Goal: Information Seeking & Learning: Check status

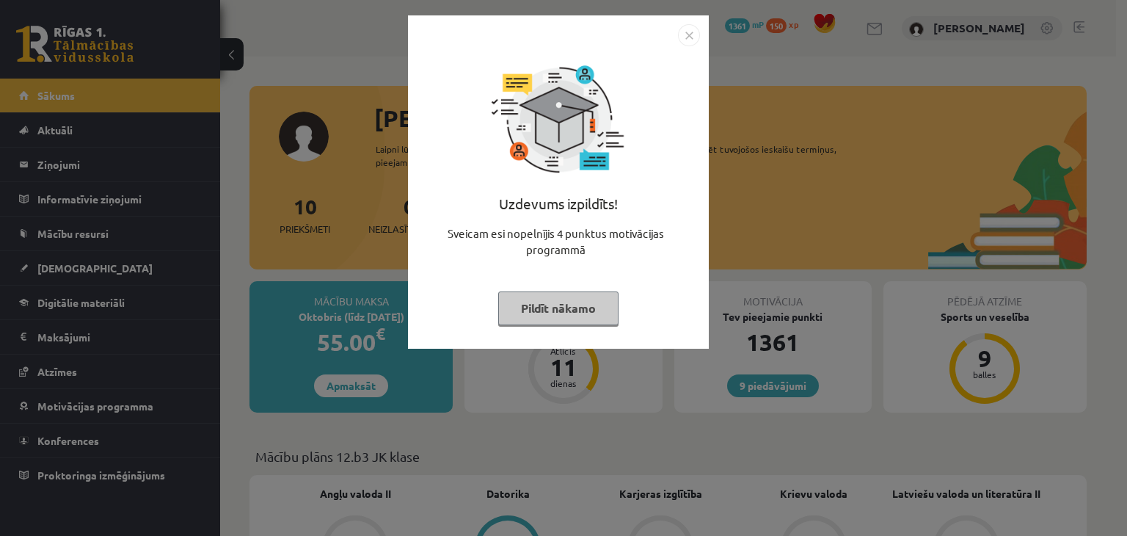
click at [594, 315] on button "Pildīt nākamo" at bounding box center [558, 308] width 120 height 34
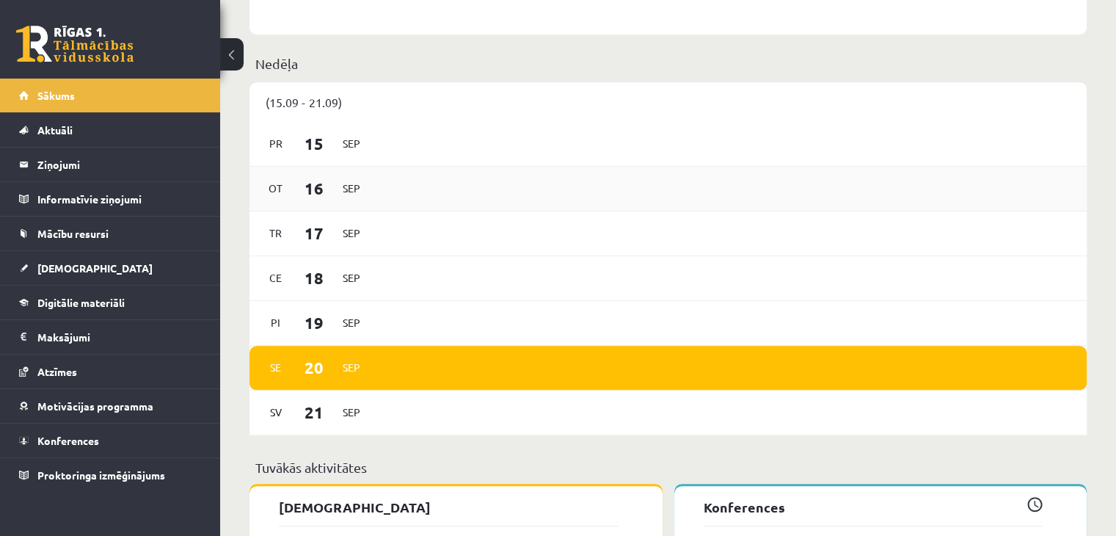
click at [412, 197] on div "[DATE] [DATE] [DATE] Sep Pi [DATE] [DATE] [DATE]" at bounding box center [669, 278] width 838 height 313
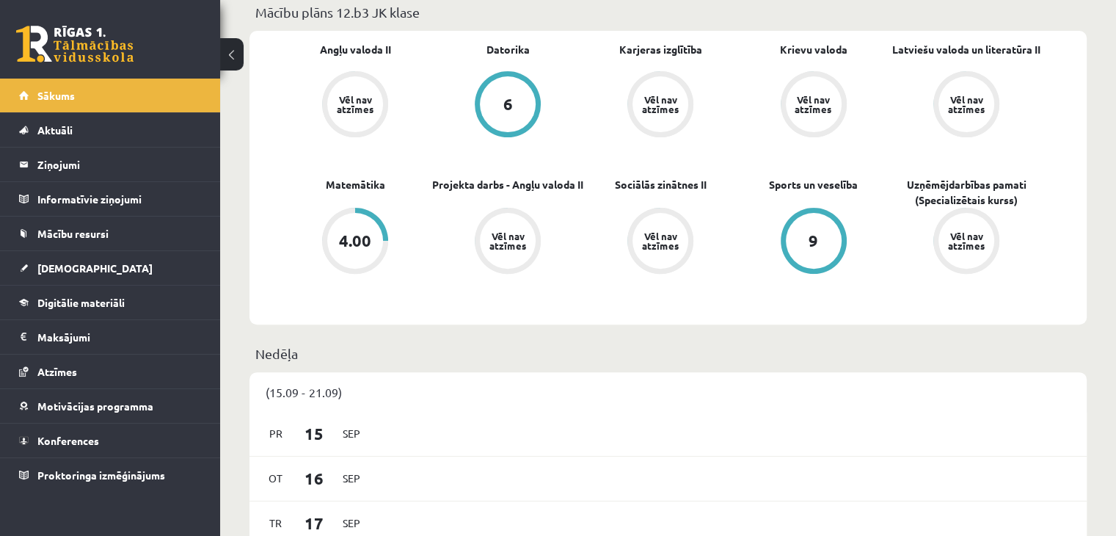
scroll to position [367, 0]
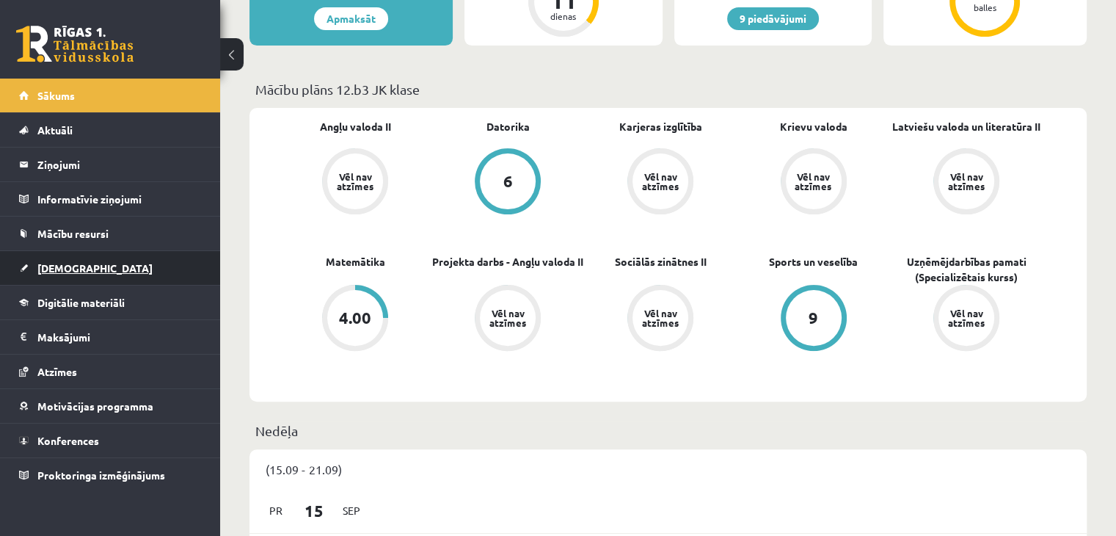
click at [63, 279] on link "[DEMOGRAPHIC_DATA]" at bounding box center [110, 268] width 183 height 34
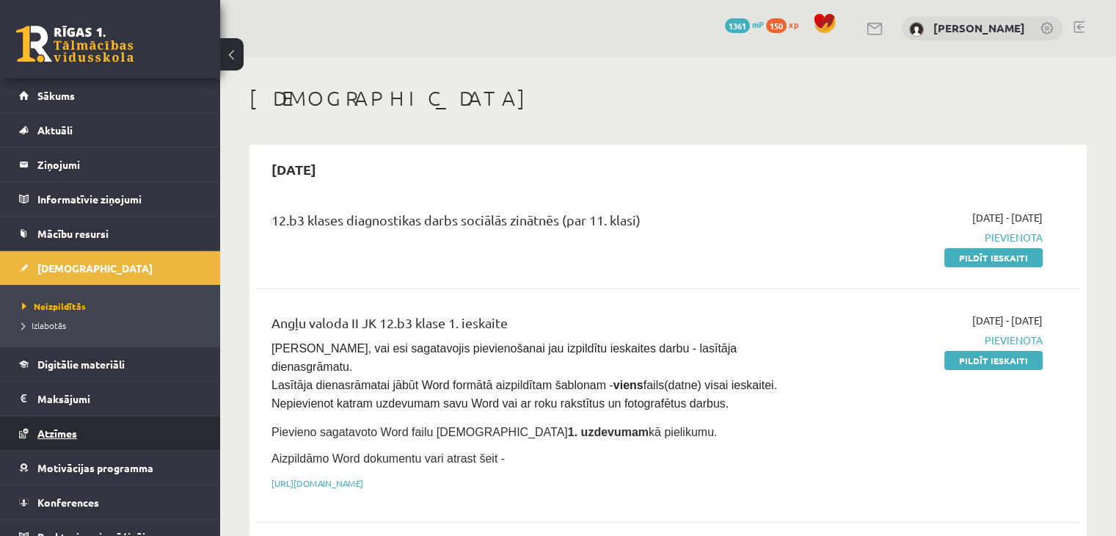
click at [87, 437] on link "Atzīmes" at bounding box center [110, 433] width 183 height 34
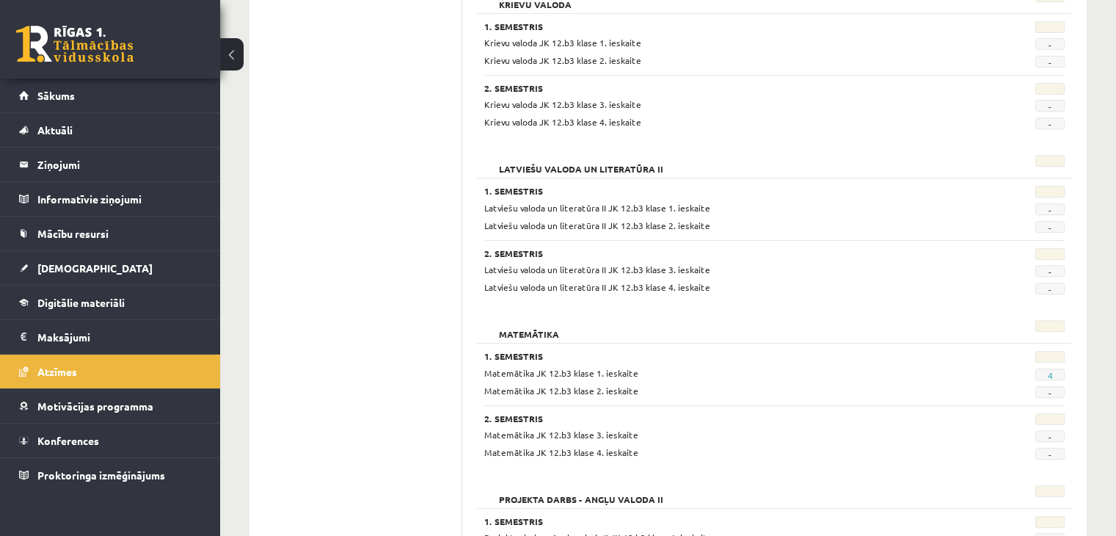
scroll to position [587, 0]
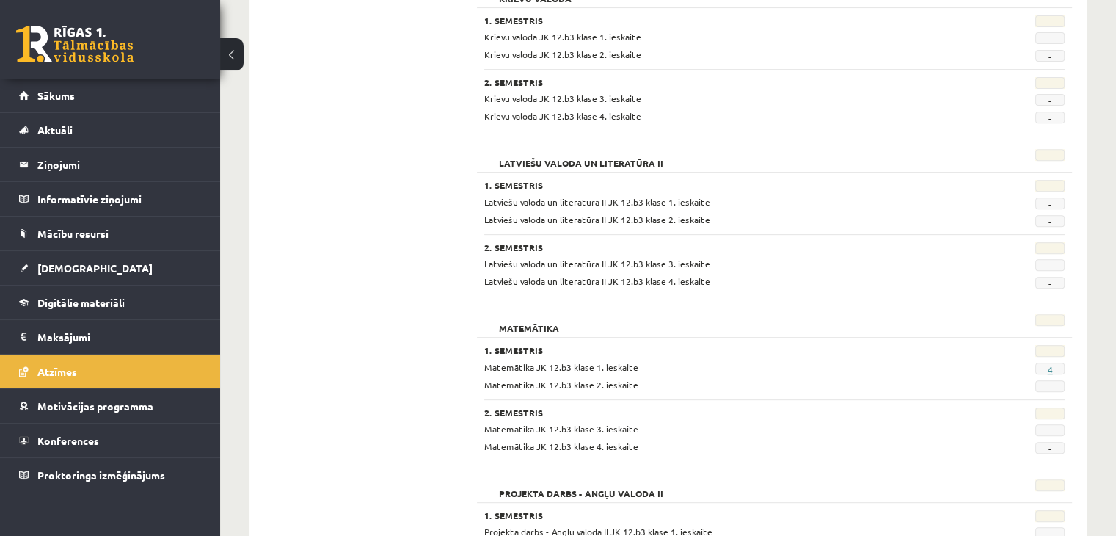
click at [1050, 366] on link "4" at bounding box center [1049, 369] width 5 height 12
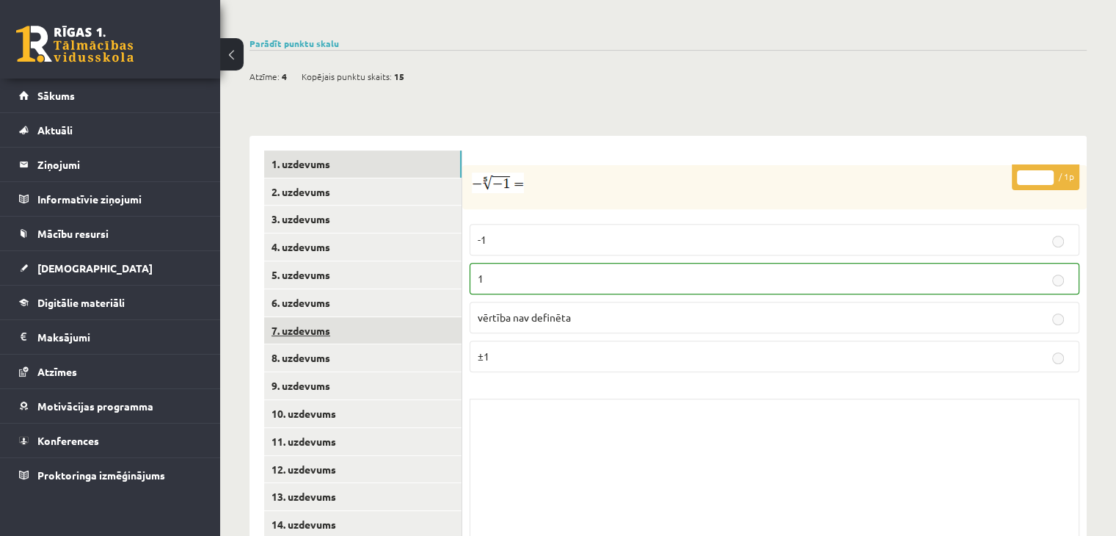
scroll to position [531, 0]
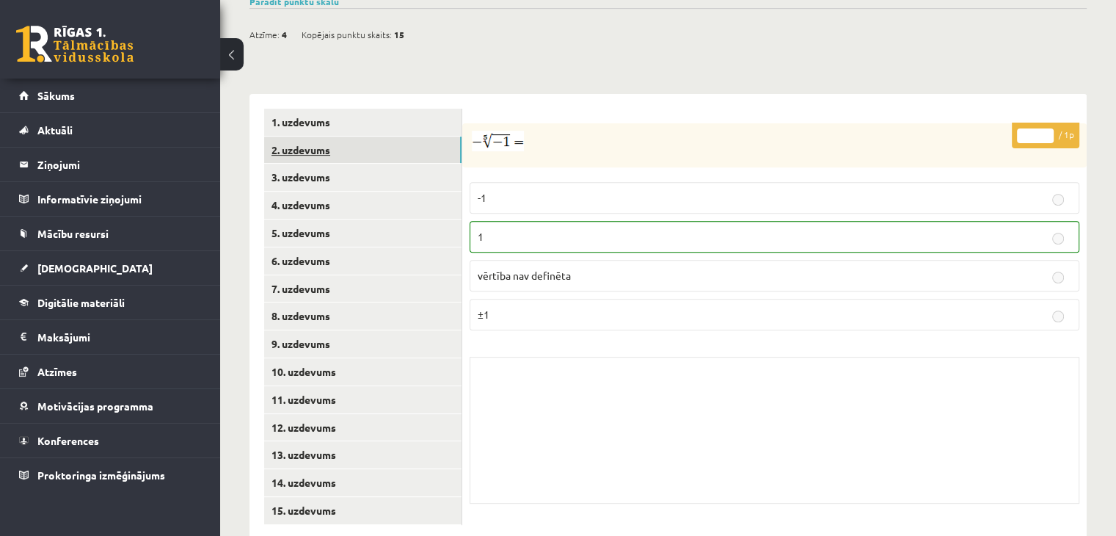
click at [330, 137] on link "2. uzdevums" at bounding box center [362, 150] width 197 height 27
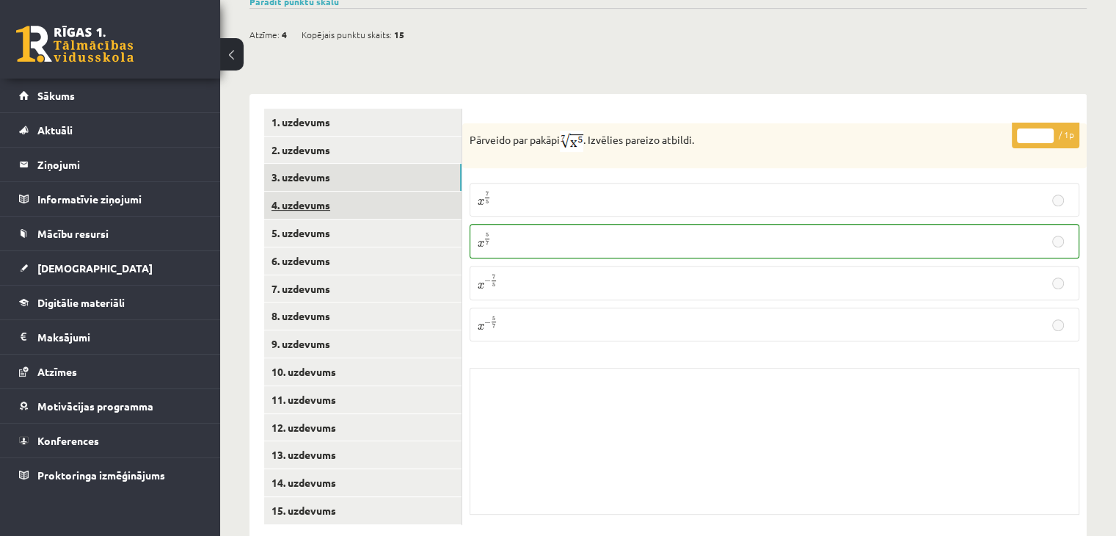
click at [378, 192] on link "4. uzdevums" at bounding box center [362, 205] width 197 height 27
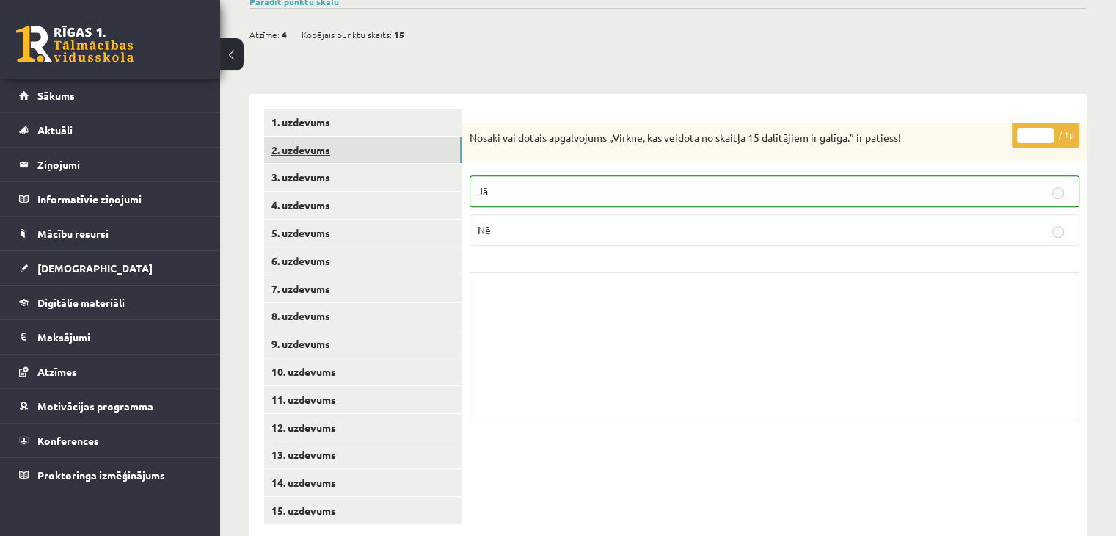
click at [403, 137] on link "2. uzdevums" at bounding box center [362, 150] width 197 height 27
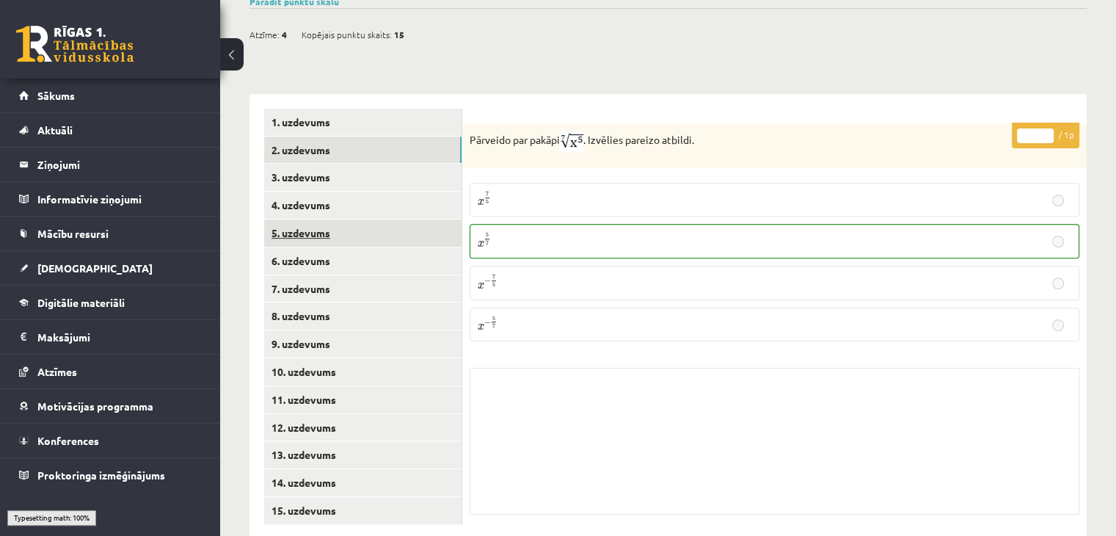
click at [440, 219] on link "5. uzdevums" at bounding box center [362, 232] width 197 height 27
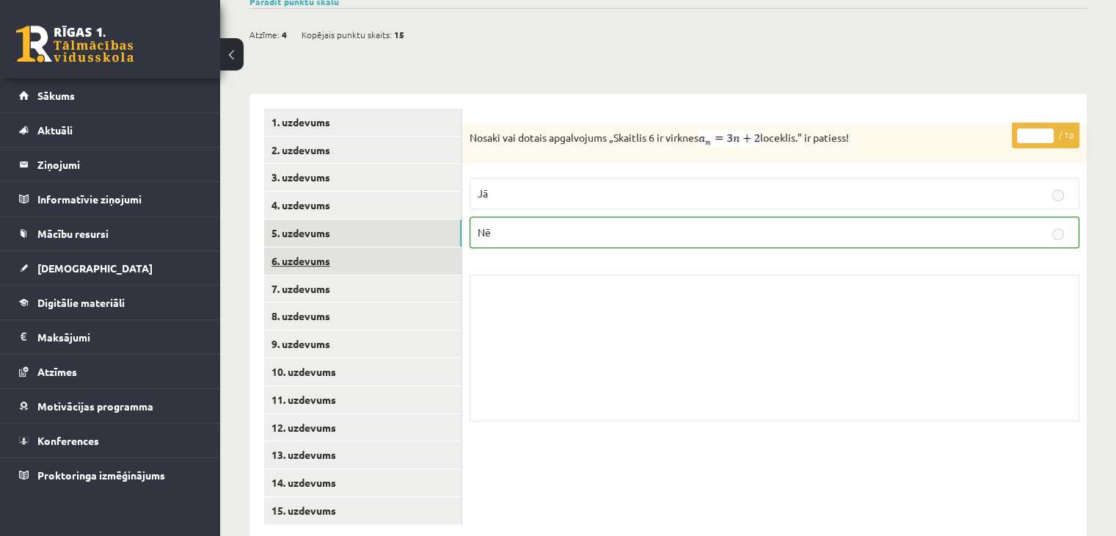
click at [438, 247] on link "6. uzdevums" at bounding box center [362, 260] width 197 height 27
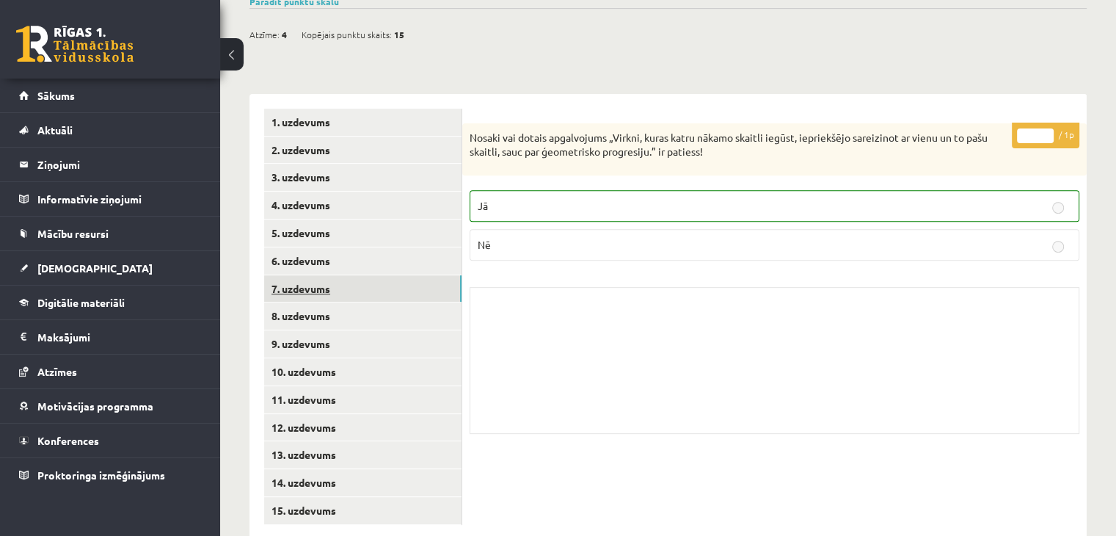
click at [435, 275] on link "7. uzdevums" at bounding box center [362, 288] width 197 height 27
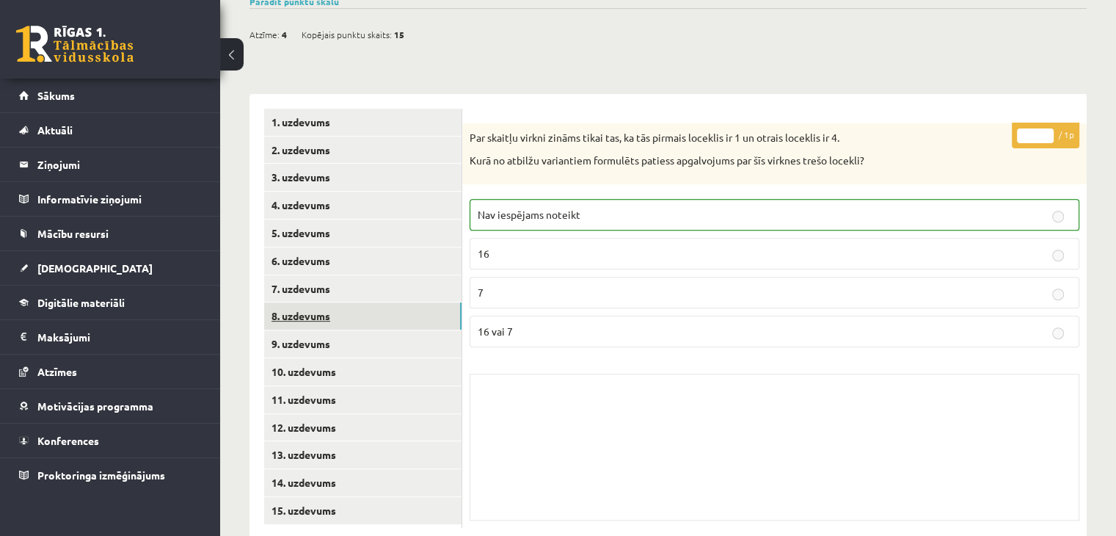
click at [435, 302] on link "8. uzdevums" at bounding box center [362, 315] width 197 height 27
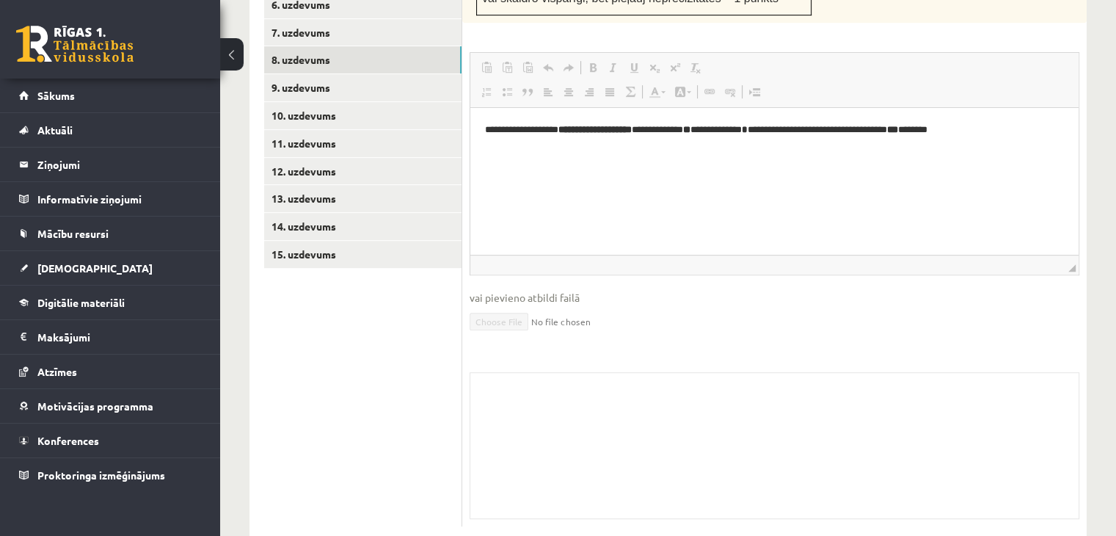
scroll to position [567, 0]
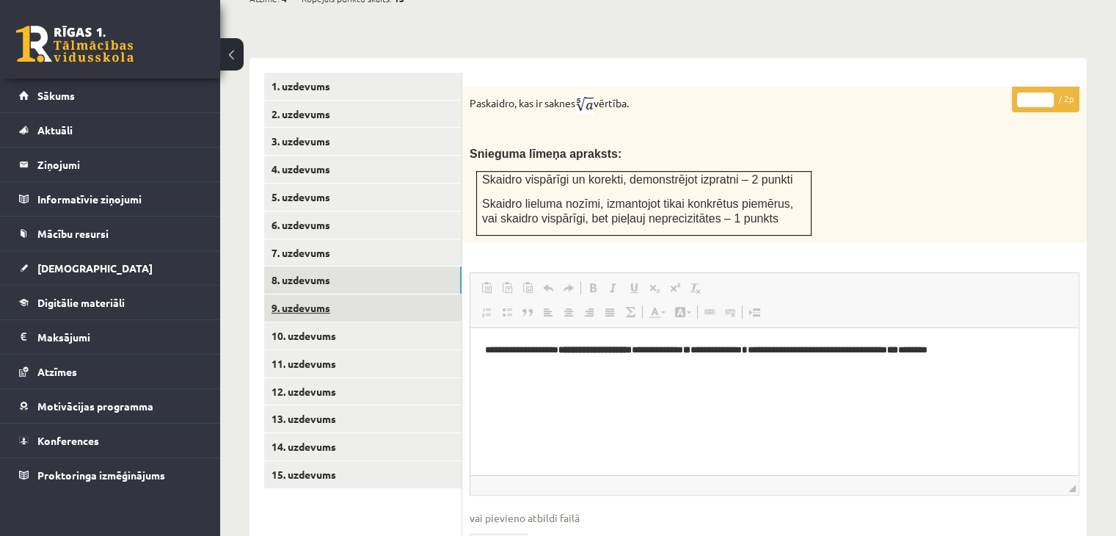
click at [387, 294] on link "9. uzdevums" at bounding box center [362, 307] width 197 height 27
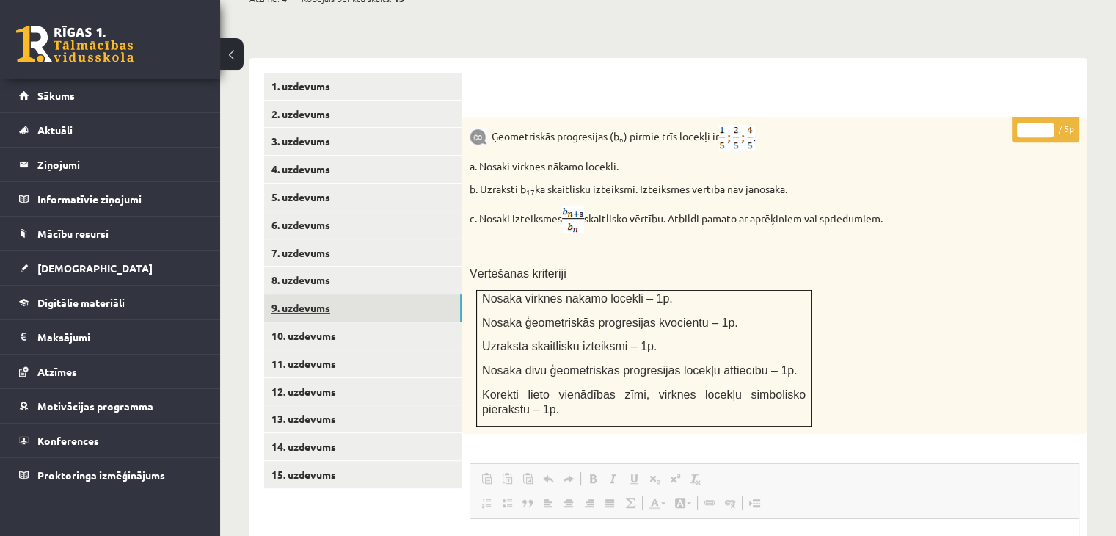
scroll to position [0, 0]
click at [372, 322] on link "10. uzdevums" at bounding box center [362, 335] width 197 height 27
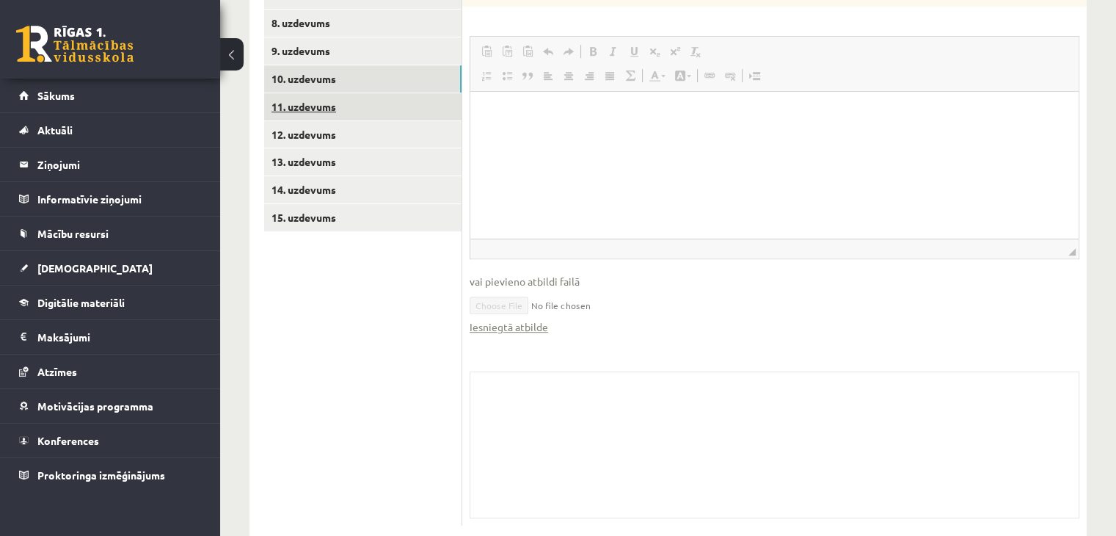
click at [324, 93] on link "11. uzdevums" at bounding box center [362, 106] width 197 height 27
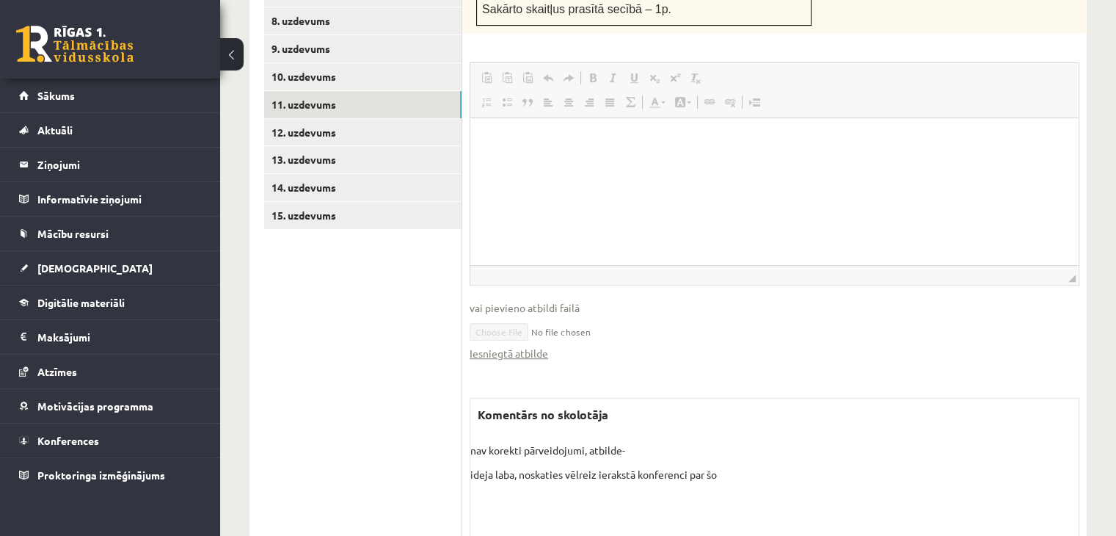
scroll to position [851, 0]
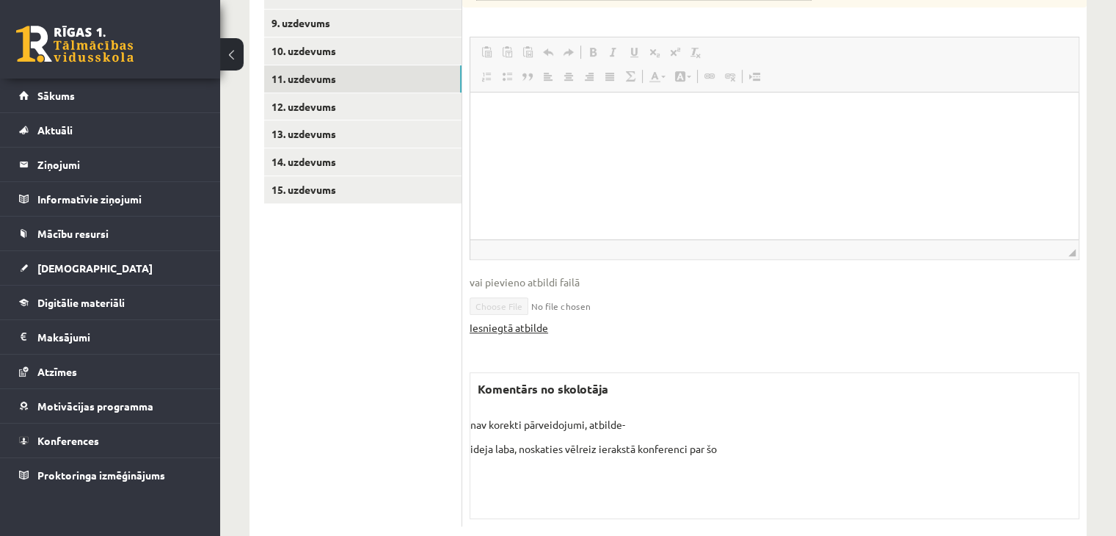
click at [511, 320] on link "Iesniegtā atbilde" at bounding box center [509, 327] width 79 height 15
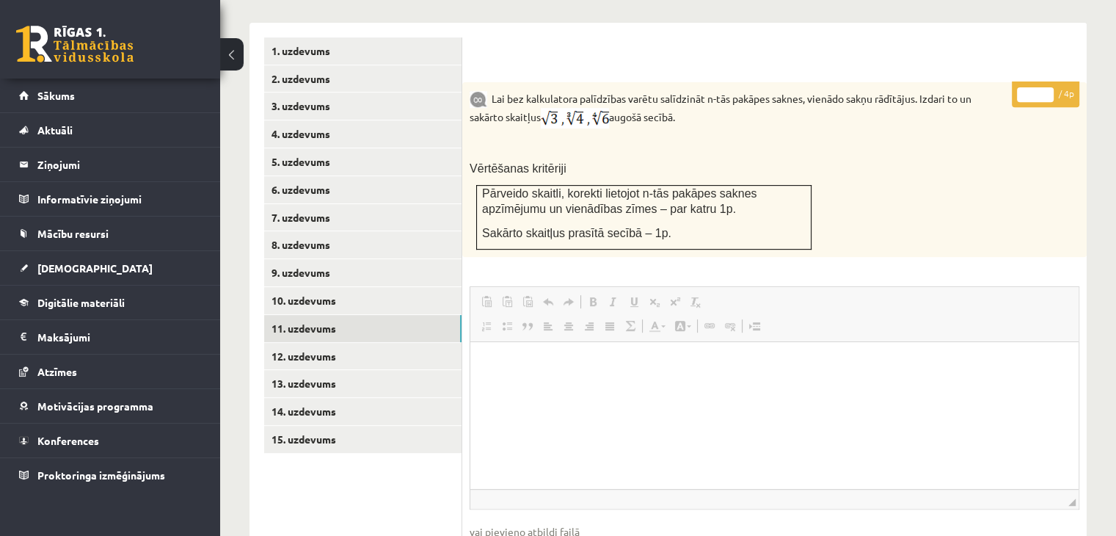
scroll to position [558, 0]
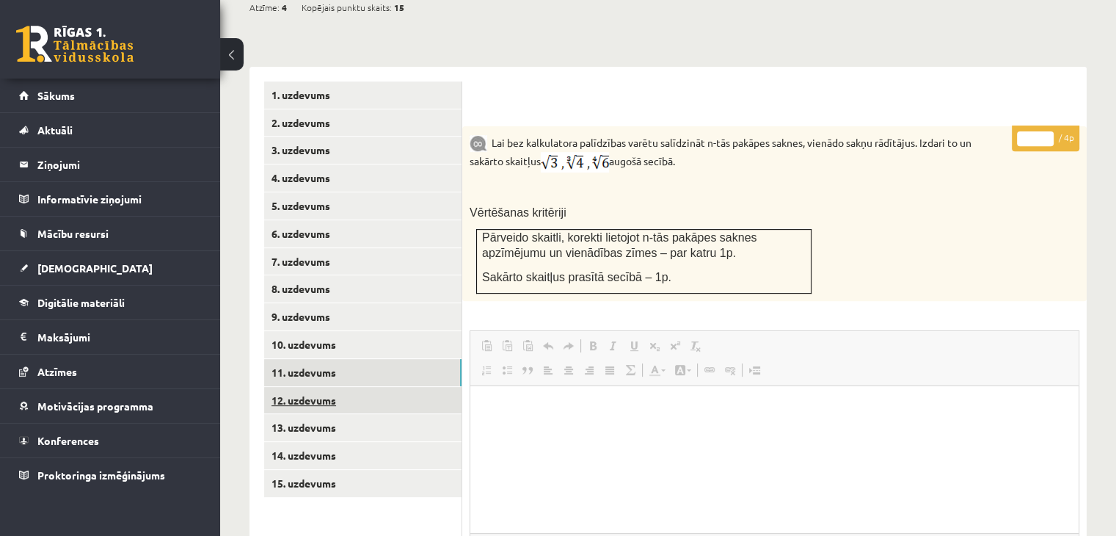
click at [276, 387] on link "12. uzdevums" at bounding box center [362, 400] width 197 height 27
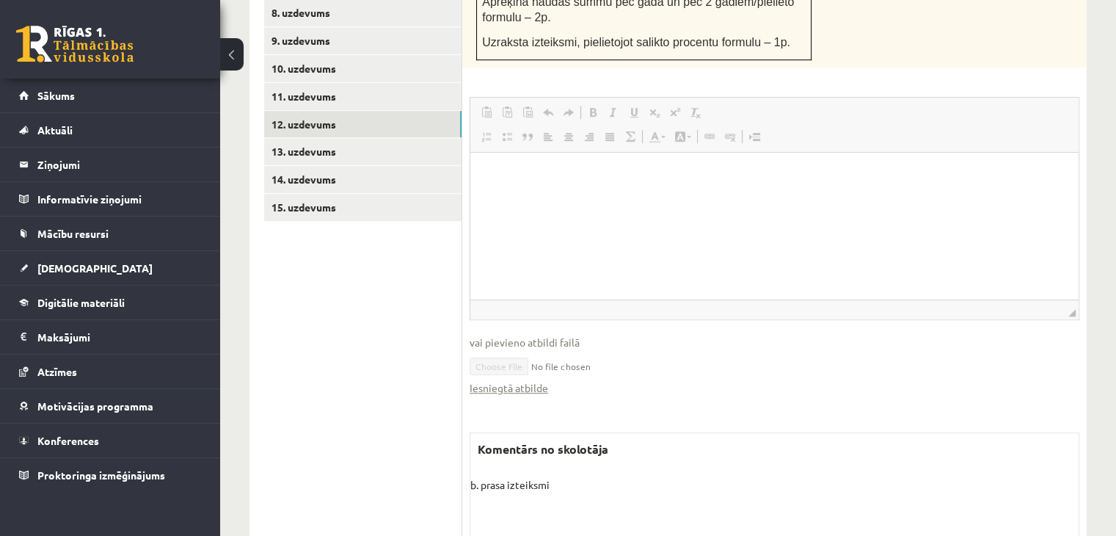
scroll to position [747, 0]
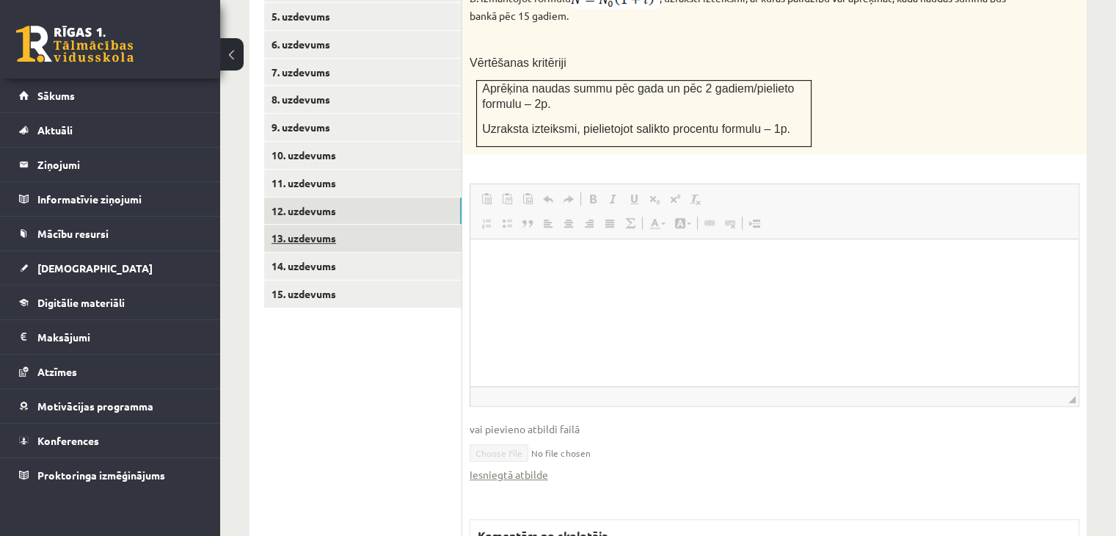
click at [316, 225] on link "13. uzdevums" at bounding box center [362, 238] width 197 height 27
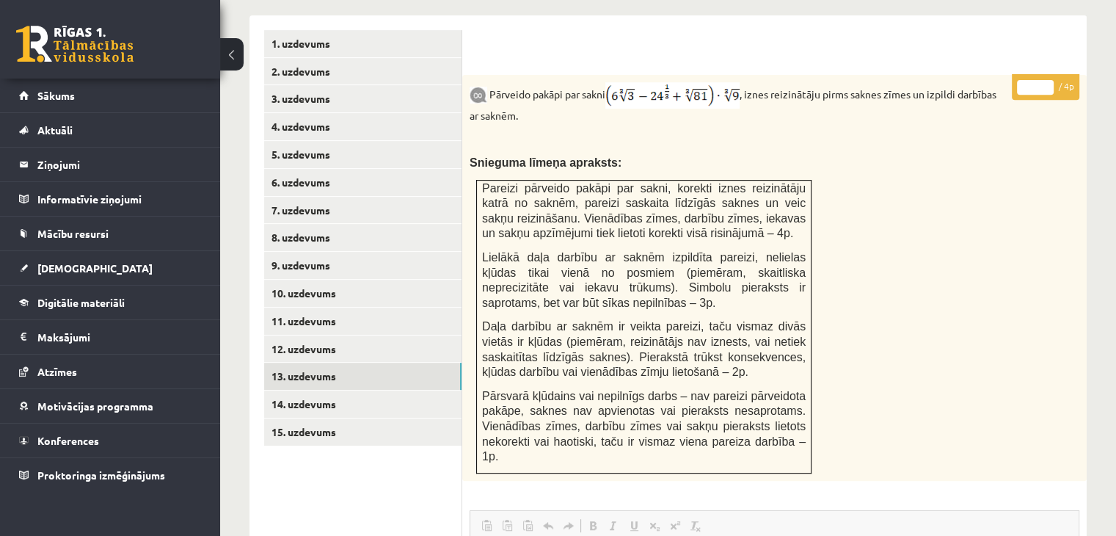
scroll to position [537, 0]
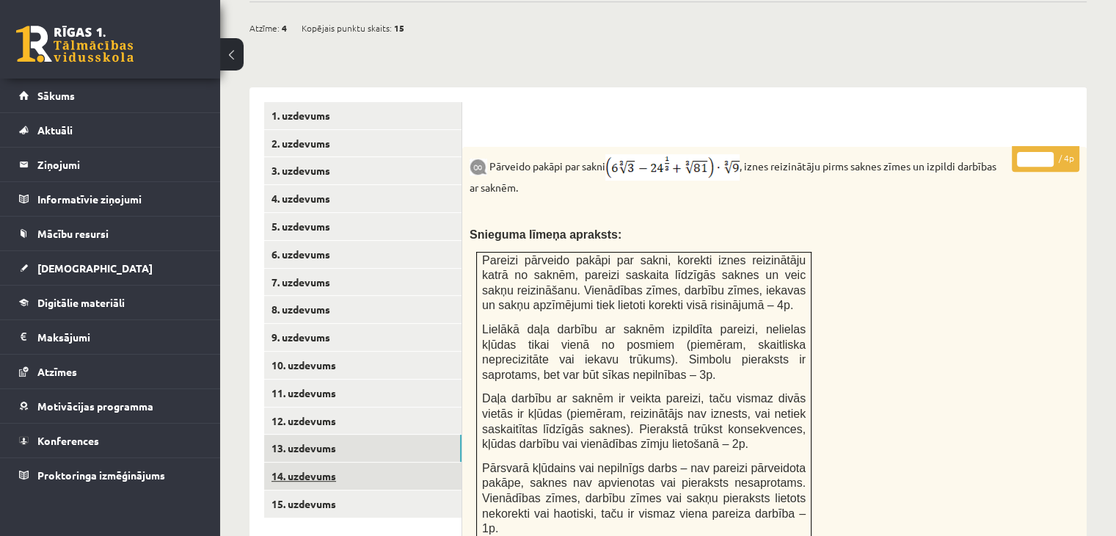
click at [327, 462] on link "14. uzdevums" at bounding box center [362, 475] width 197 height 27
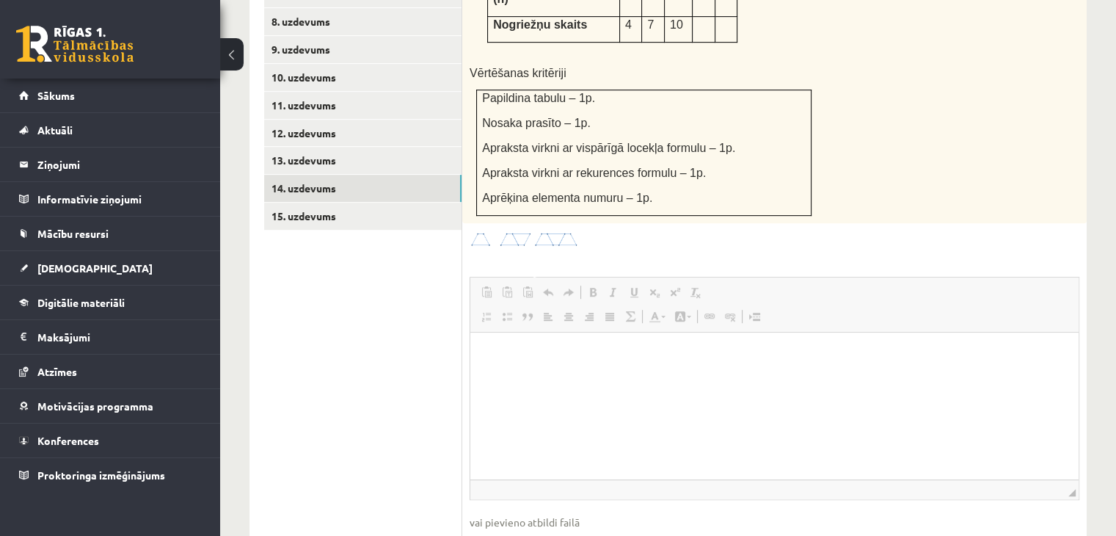
scroll to position [831, 0]
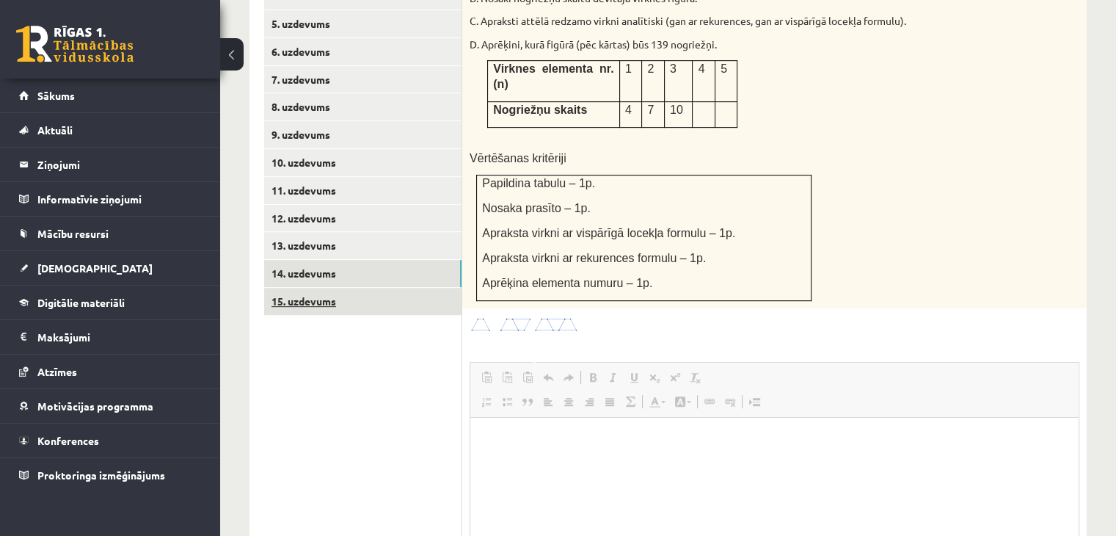
click at [341, 288] on link "15. uzdevums" at bounding box center [362, 301] width 197 height 27
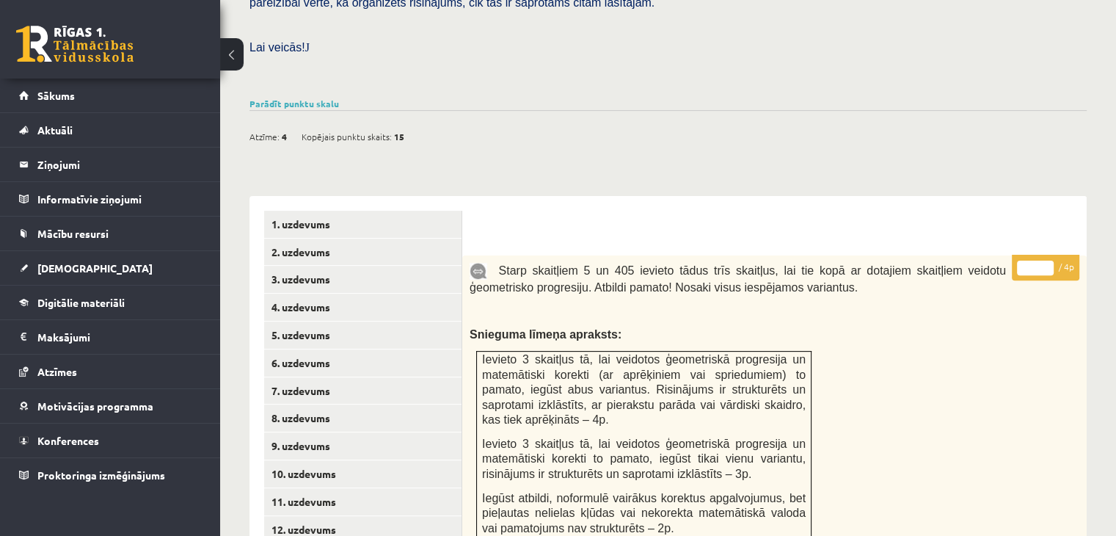
scroll to position [338, 0]
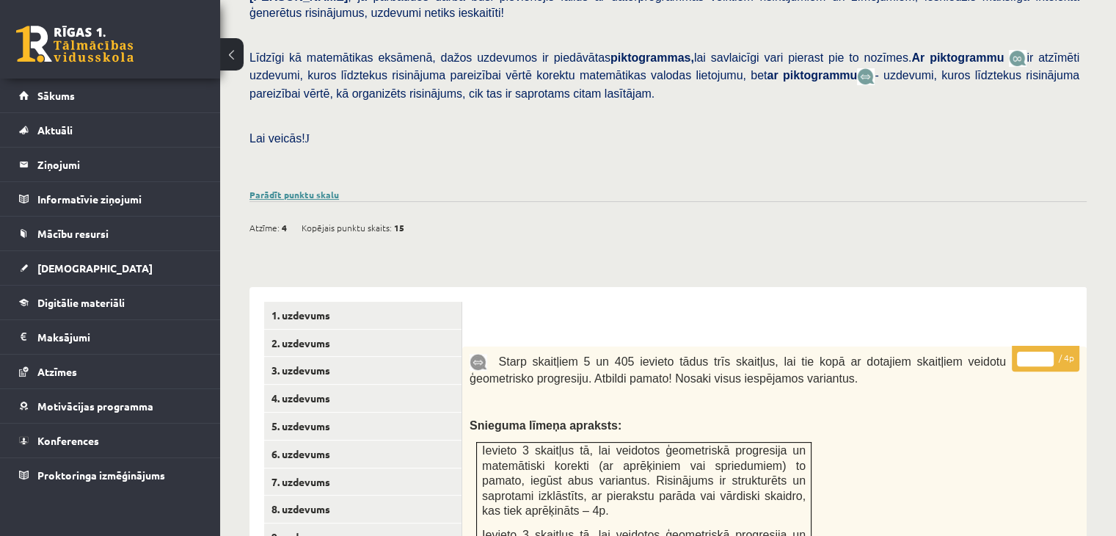
click at [285, 189] on link "Parādīt punktu skalu" at bounding box center [295, 195] width 90 height 12
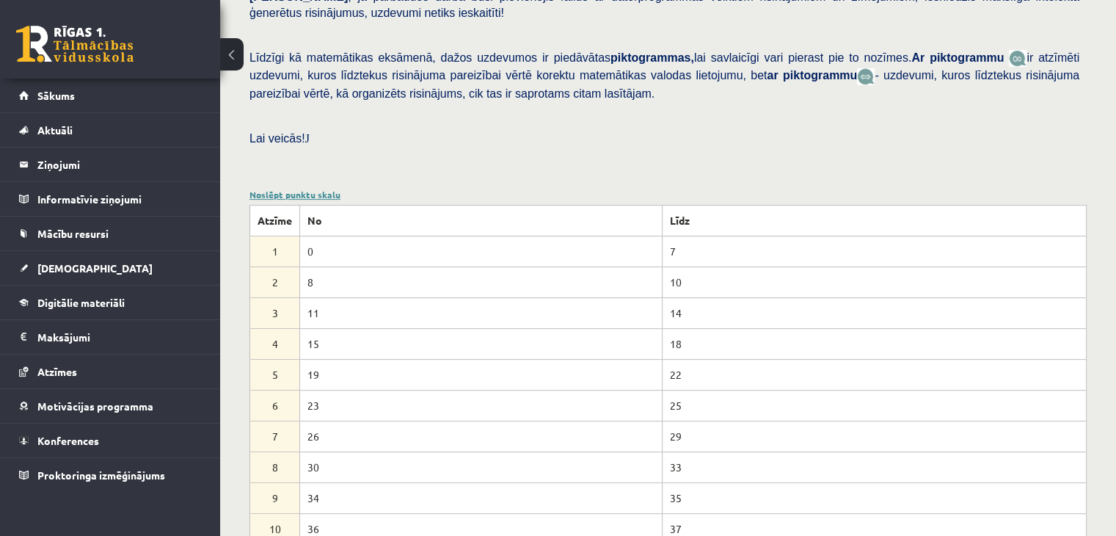
click at [294, 189] on link "Noslēpt punktu skalu" at bounding box center [295, 195] width 91 height 12
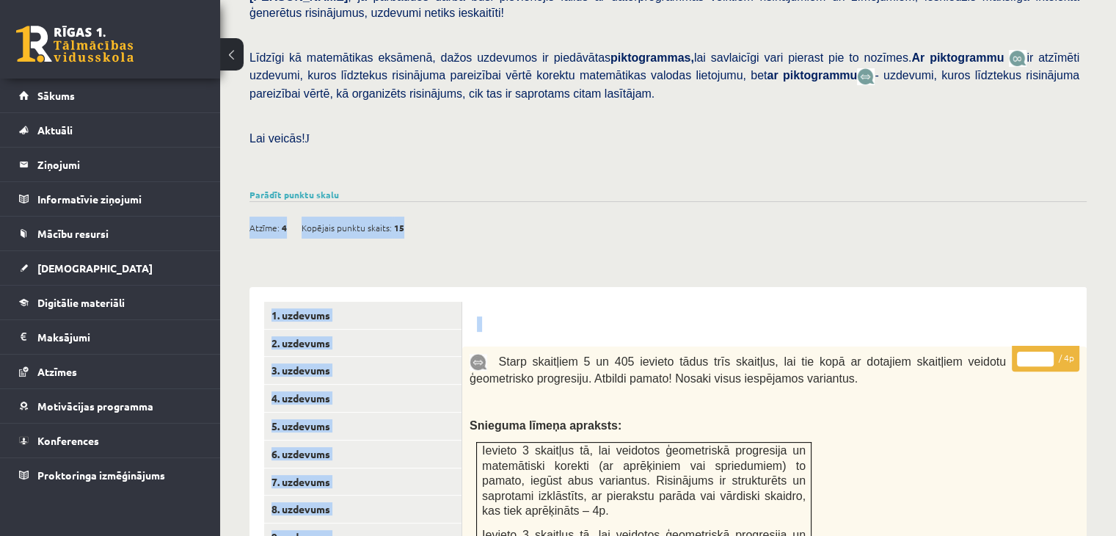
drag, startPoint x: 385, startPoint y: 188, endPoint x: 613, endPoint y: 212, distance: 229.6
click at [613, 212] on div "Matemātika JK 12.b3 klase 1. ieskaite , [PERSON_NAME] (12.b3 JK klase) [PERSON_…" at bounding box center [668, 474] width 896 height 1511
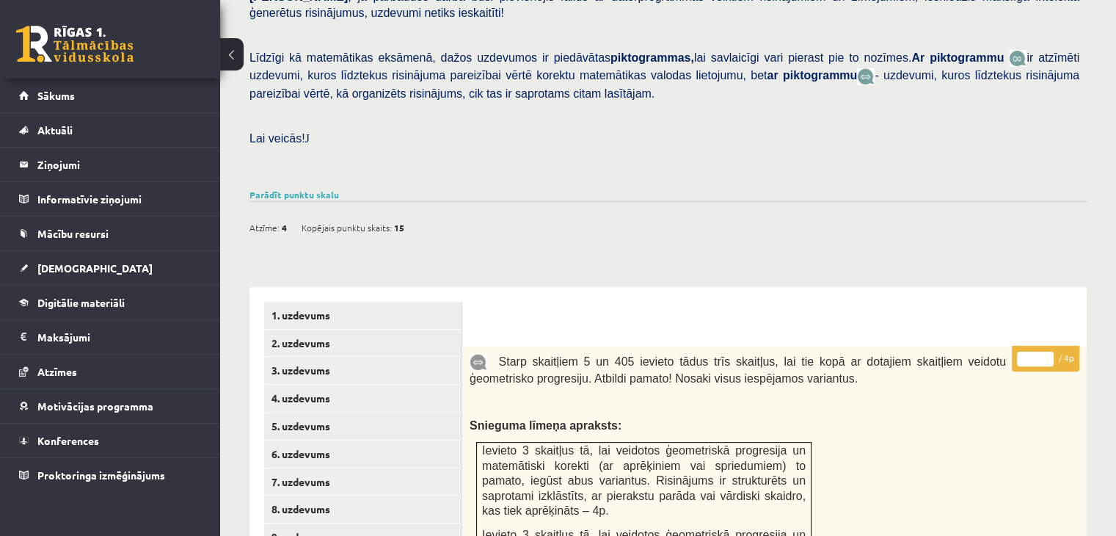
click at [612, 213] on div "Matemātika JK 12.b3 klase 1. ieskaite , [PERSON_NAME] (12.b3 JK klase) [PERSON_…" at bounding box center [668, 474] width 896 height 1511
click at [106, 103] on link "Sākums" at bounding box center [110, 96] width 183 height 34
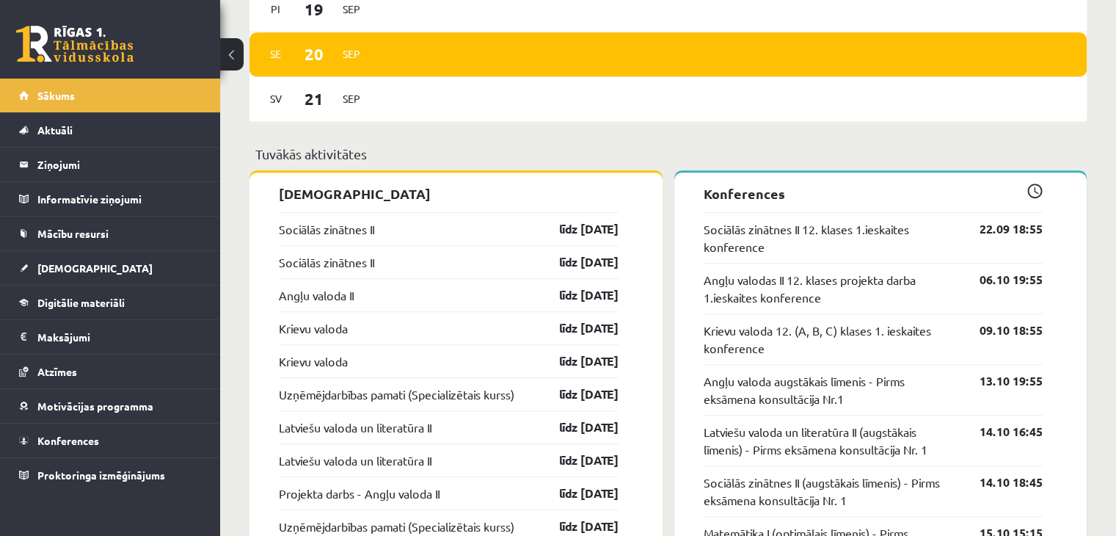
scroll to position [1248, 0]
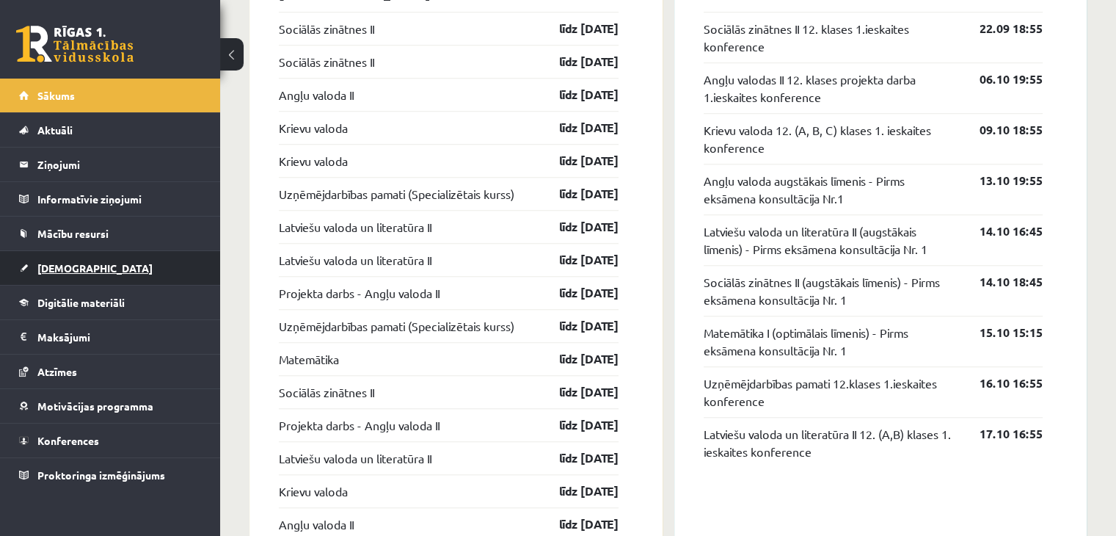
click at [106, 275] on link "[DEMOGRAPHIC_DATA]" at bounding box center [110, 268] width 183 height 34
